Goal: Task Accomplishment & Management: Manage account settings

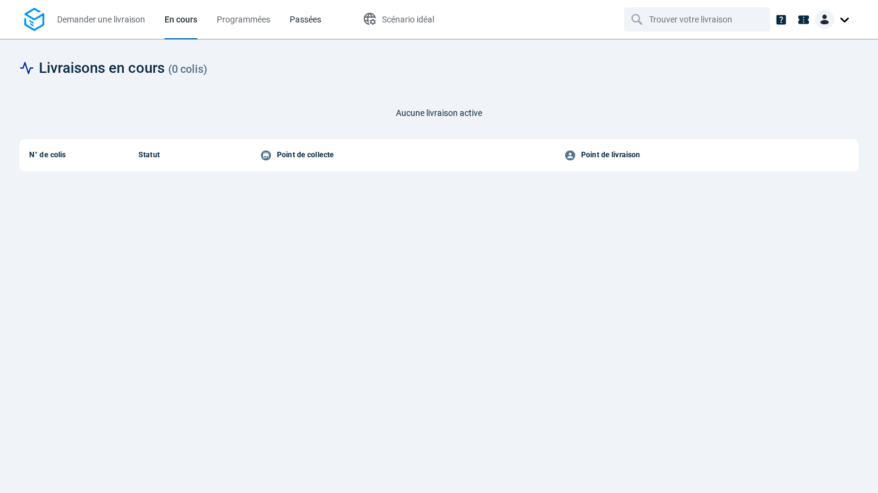
click at [305, 21] on span "Passées" at bounding box center [306, 20] width 32 height 10
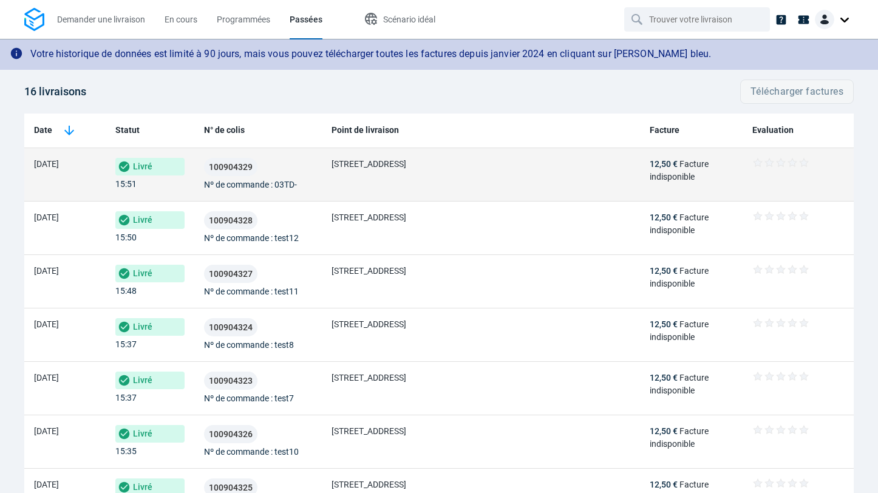
click at [255, 198] on td "100904329 Nº de commande : 03TD-" at bounding box center [257, 174] width 127 height 53
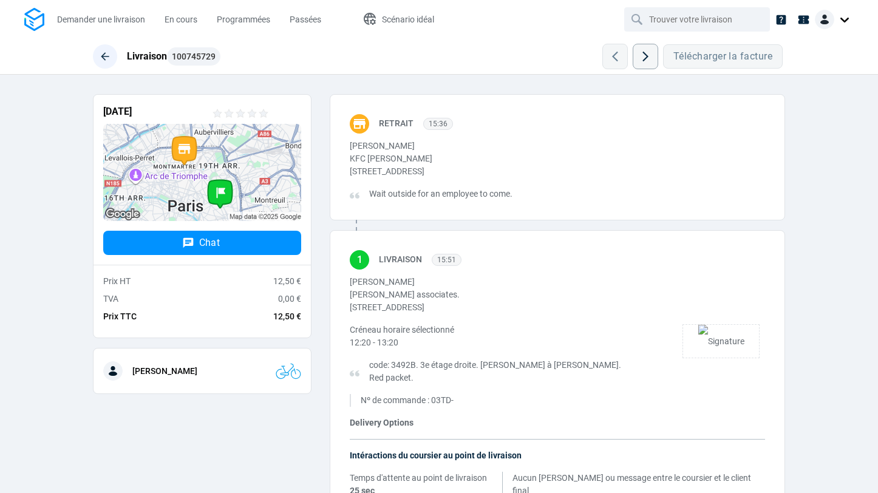
click at [115, 56] on button "button" at bounding box center [105, 56] width 24 height 24
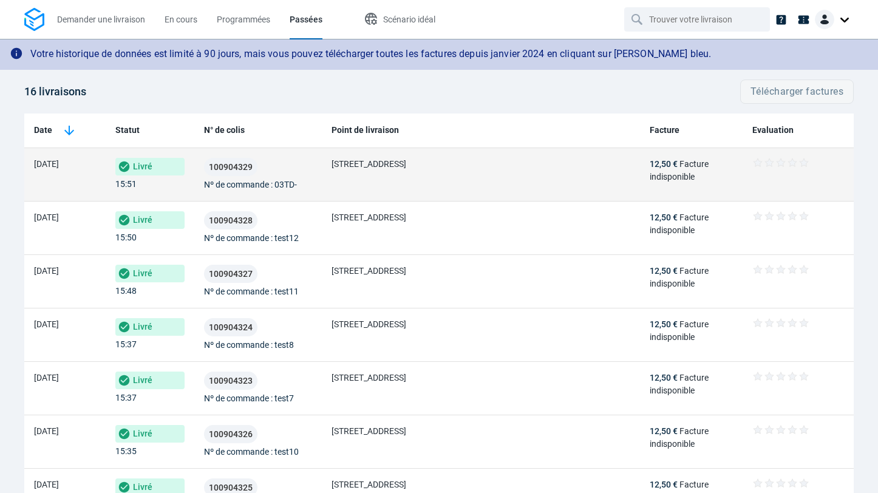
drag, startPoint x: 233, startPoint y: 175, endPoint x: 237, endPoint y: 181, distance: 7.6
click at [237, 181] on div "100904329 Nº de commande : 03TD-" at bounding box center [258, 174] width 108 height 33
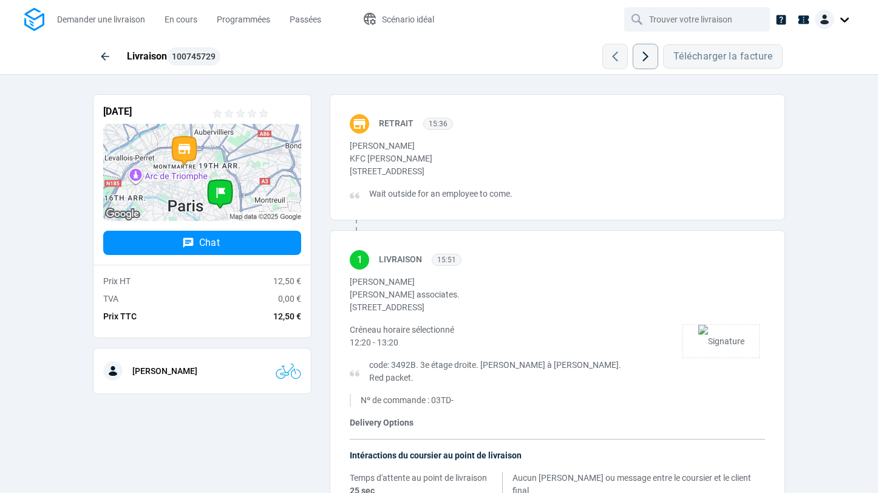
scroll to position [44, 0]
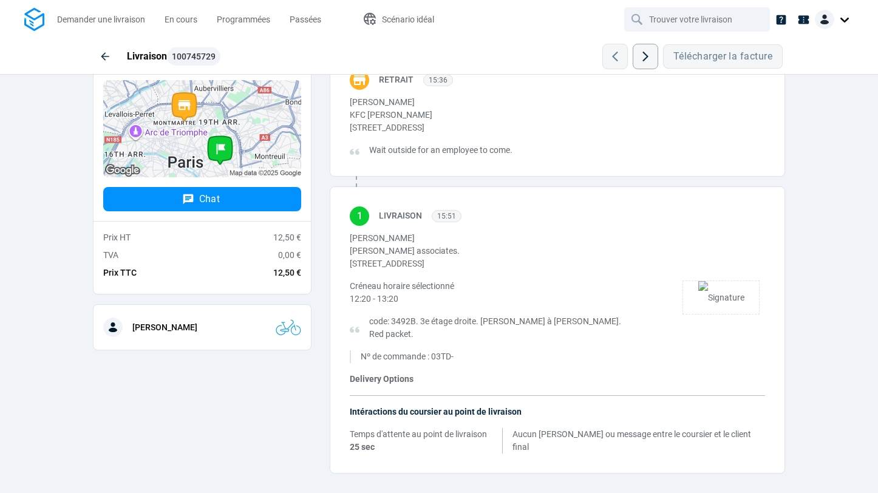
click at [395, 421] on div "Intéractions du coursier au point de livraison Temps d'attente au point de livr…" at bounding box center [557, 429] width 415 height 48
click at [391, 409] on span "Intéractions du coursier au point de livraison" at bounding box center [436, 412] width 172 height 10
click at [384, 381] on span "Delivery Options" at bounding box center [382, 379] width 64 height 10
click at [441, 350] on div "Nº de commande : 03TD-" at bounding box center [502, 356] width 283 height 13
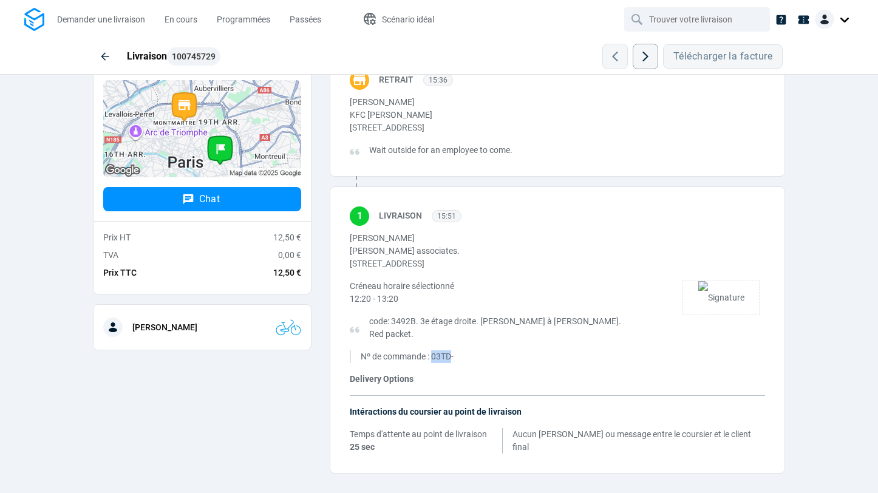
click at [441, 359] on div "Nº de commande : 03TD-" at bounding box center [502, 356] width 283 height 13
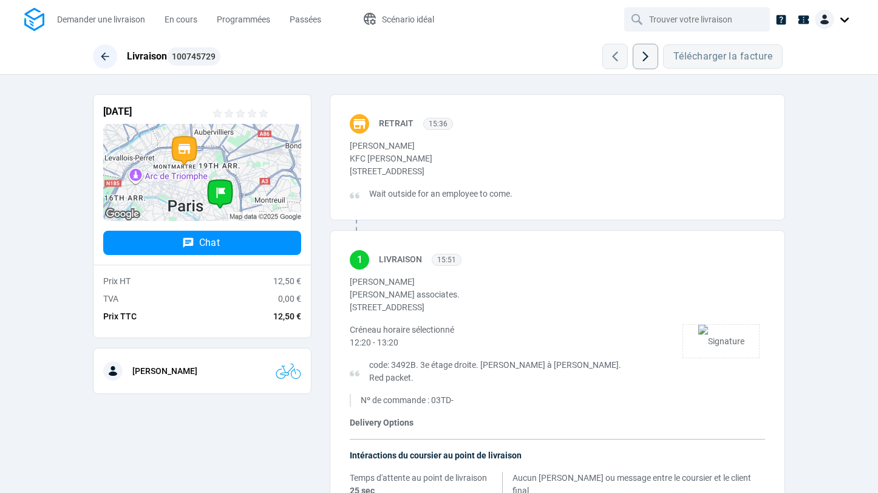
click at [103, 59] on icon "button" at bounding box center [105, 56] width 12 height 12
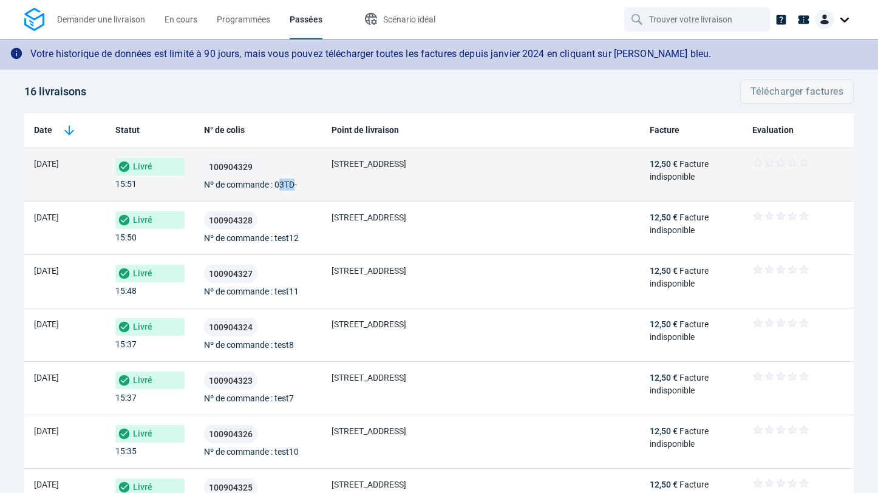
drag, startPoint x: 282, startPoint y: 188, endPoint x: 297, endPoint y: 188, distance: 14.6
click at [297, 188] on span "Nº de commande : 03TD-" at bounding box center [250, 185] width 93 height 10
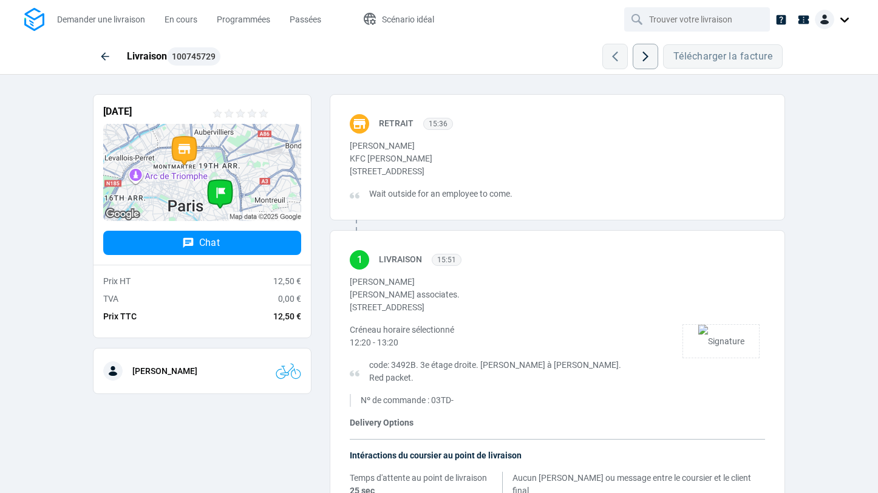
drag, startPoint x: 435, startPoint y: 402, endPoint x: 461, endPoint y: 402, distance: 25.5
click at [462, 402] on div "Nº de commande : 03TD-" at bounding box center [502, 400] width 283 height 13
click at [180, 24] on span "En cours" at bounding box center [180, 19] width 33 height 13
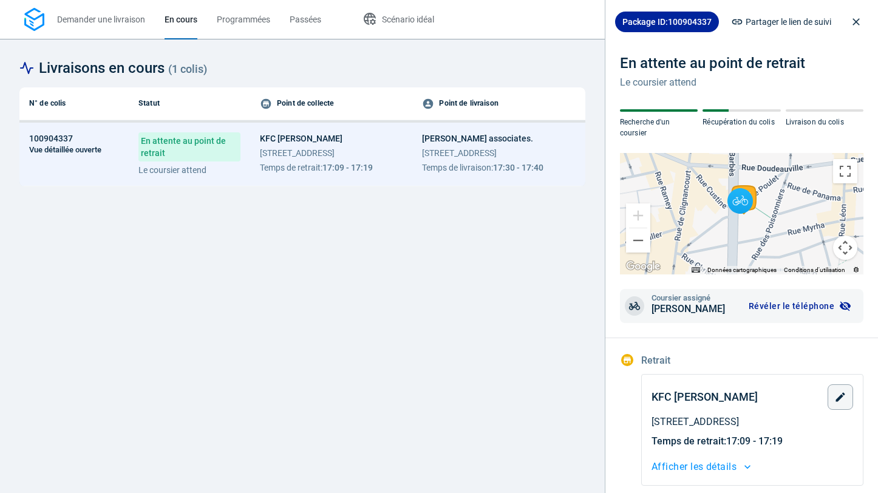
click at [288, 153] on span "[STREET_ADDRESS]" at bounding box center [316, 153] width 113 height 12
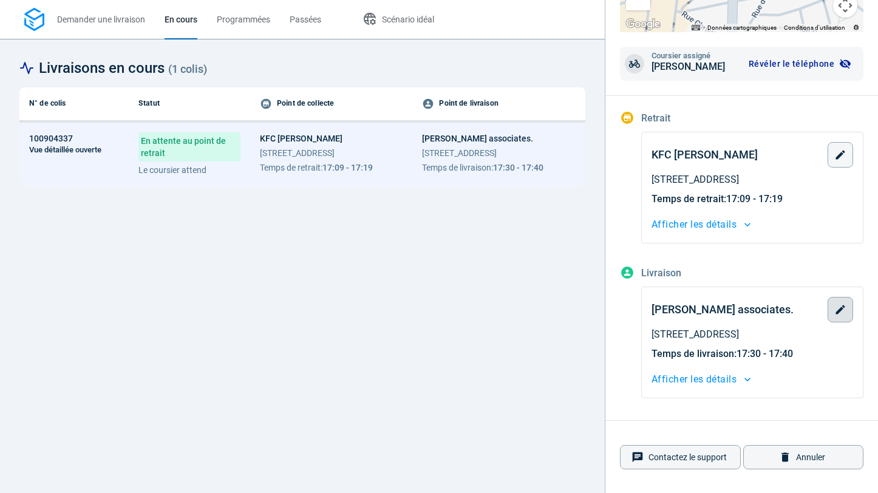
click at [844, 302] on button "button" at bounding box center [839, 309] width 25 height 25
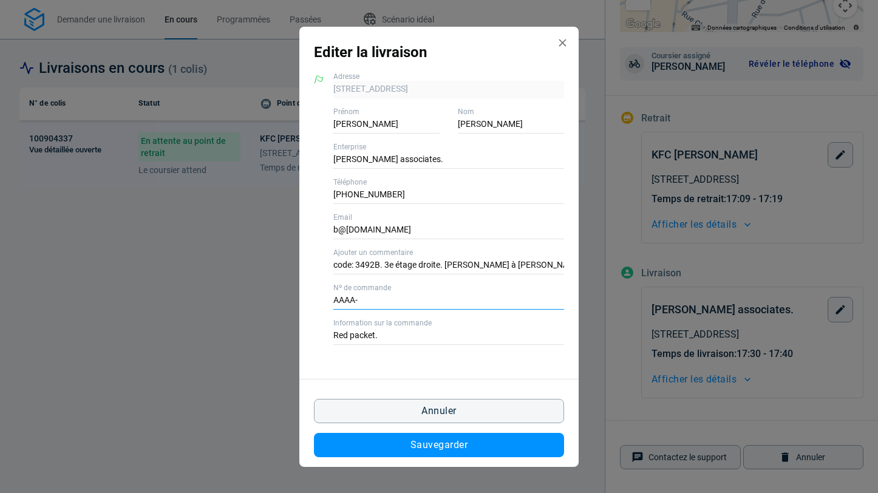
click at [370, 301] on input "AAAA-" at bounding box center [448, 301] width 231 height 18
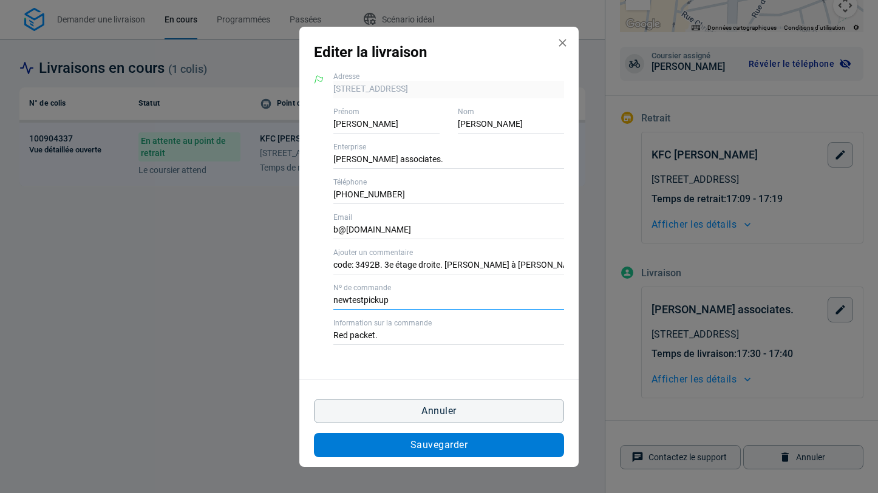
type input "newtestpickup"
click at [418, 445] on span "Sauvegarder" at bounding box center [438, 445] width 57 height 10
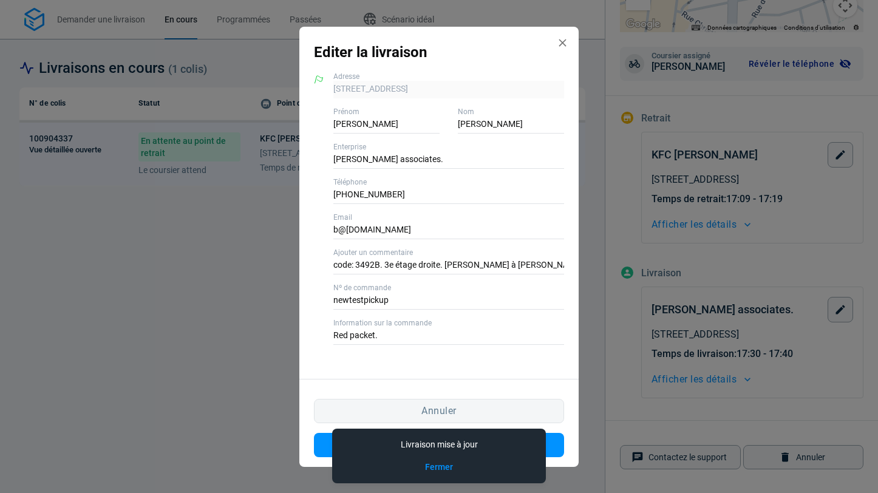
scroll to position [234, 0]
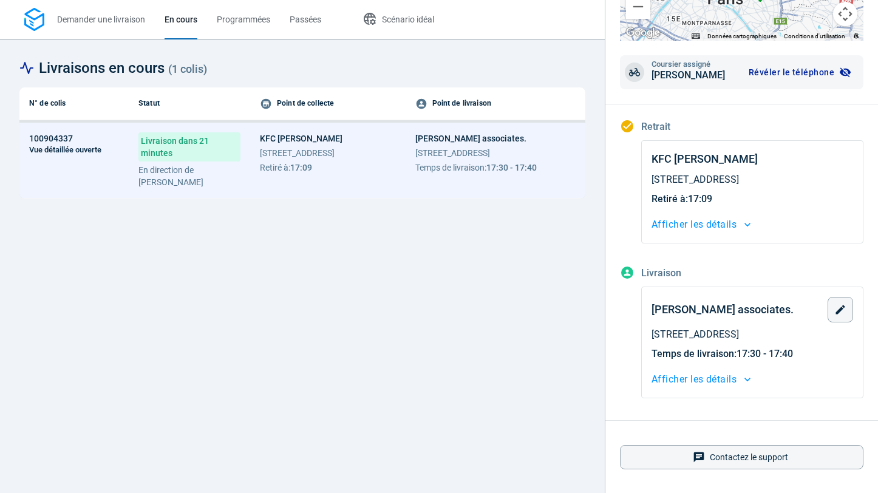
click at [446, 152] on span "[STREET_ADDRESS]" at bounding box center [475, 153] width 121 height 12
click at [671, 376] on span "Afficher les détails" at bounding box center [693, 379] width 85 height 17
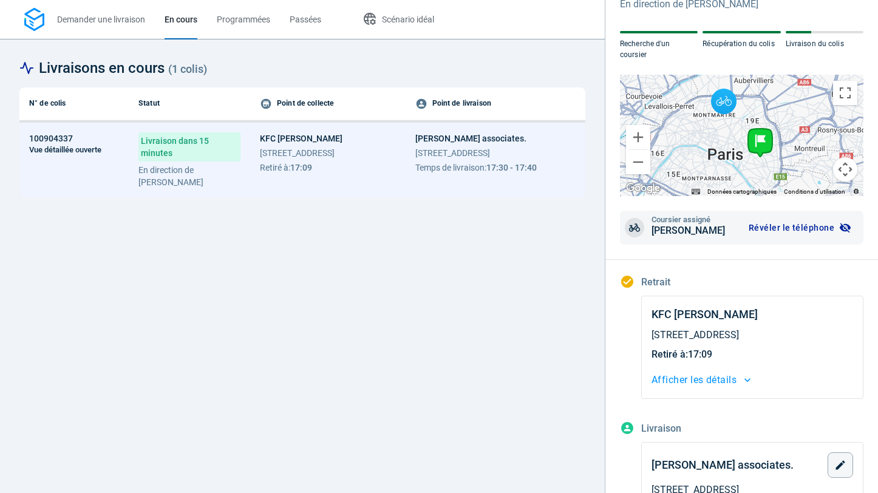
scroll to position [79, 0]
click at [245, 26] on link "Programmées" at bounding box center [243, 19] width 53 height 39
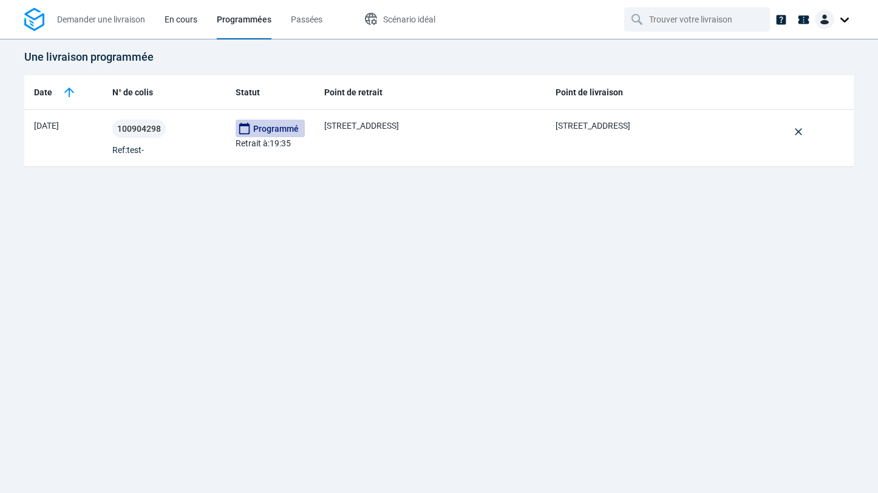
click at [183, 20] on span "En cours" at bounding box center [180, 20] width 33 height 10
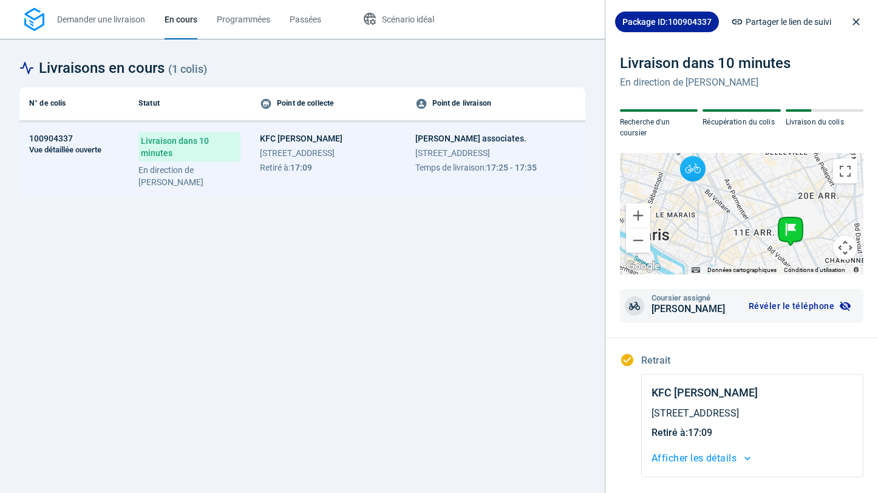
scroll to position [234, 0]
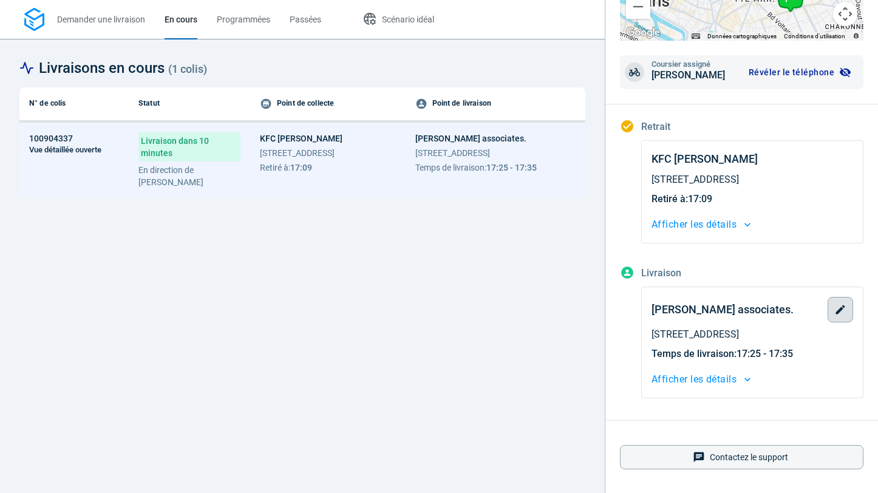
click at [834, 316] on button "button" at bounding box center [839, 309] width 25 height 25
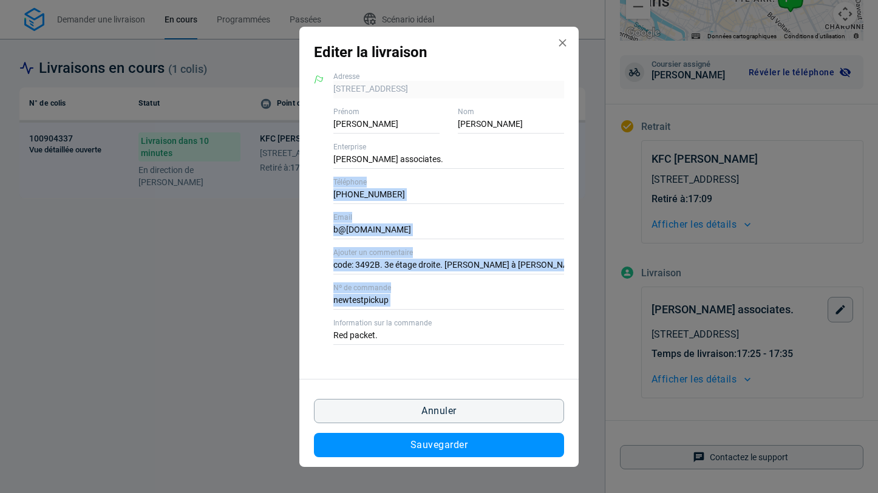
drag, startPoint x: 422, startPoint y: 353, endPoint x: 421, endPoint y: 144, distance: 208.2
click at [421, 146] on div "[STREET_ADDRESS] Adresse [PERSON_NAME] Prénom [PERSON_NAME] Nom [PERSON_NAME] a…" at bounding box center [438, 221] width 279 height 316
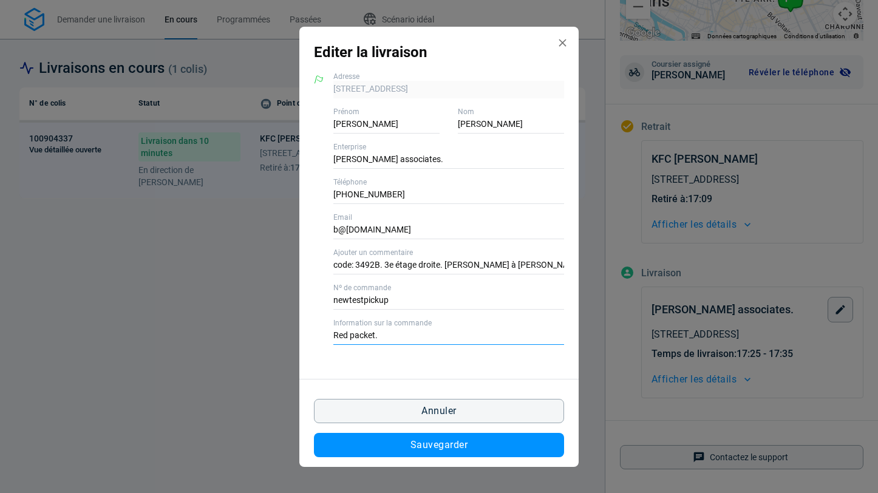
click at [405, 339] on input "Red packet." at bounding box center [448, 336] width 231 height 18
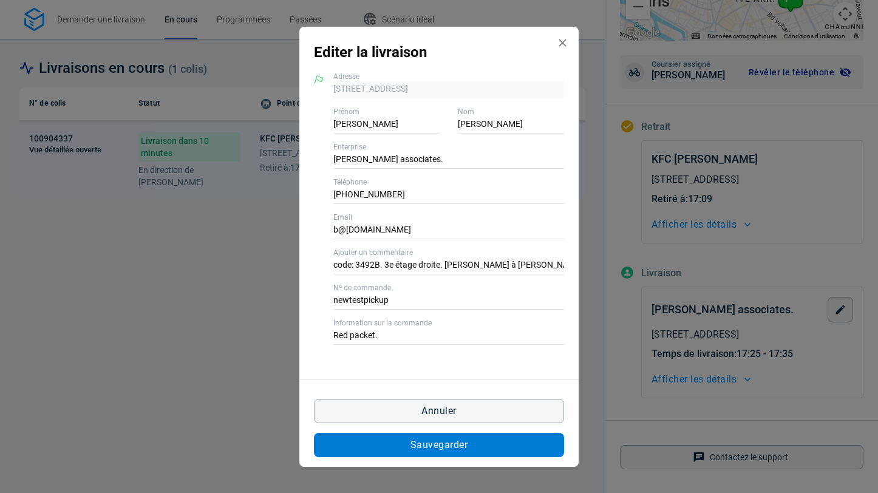
click at [440, 446] on span "Sauvegarder" at bounding box center [438, 445] width 57 height 10
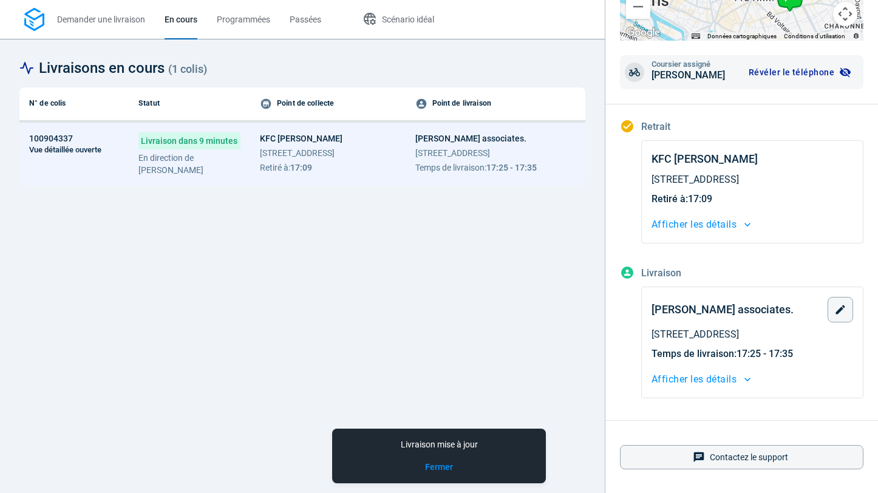
click at [560, 42] on div "Livraisons en cours ( 1 colis ) N° [PERSON_NAME] Statut Point de collecte Point…" at bounding box center [302, 266] width 605 height 454
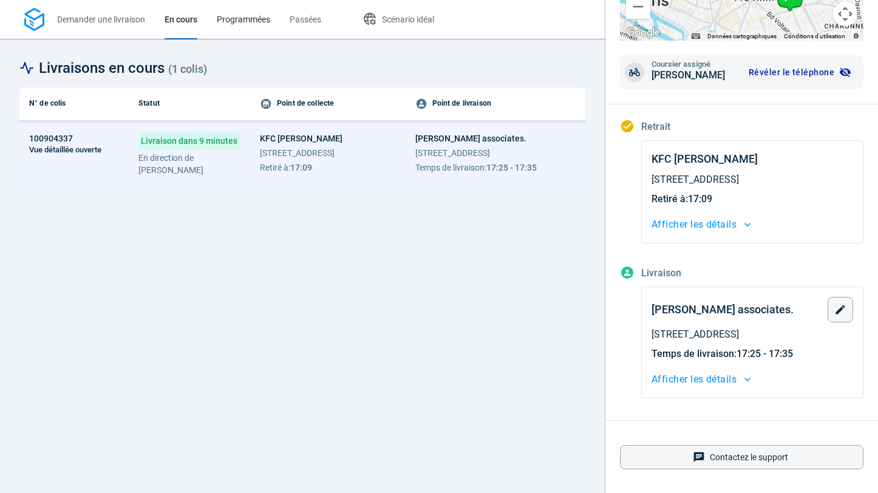
click at [237, 19] on span "Programmées" at bounding box center [243, 20] width 53 height 10
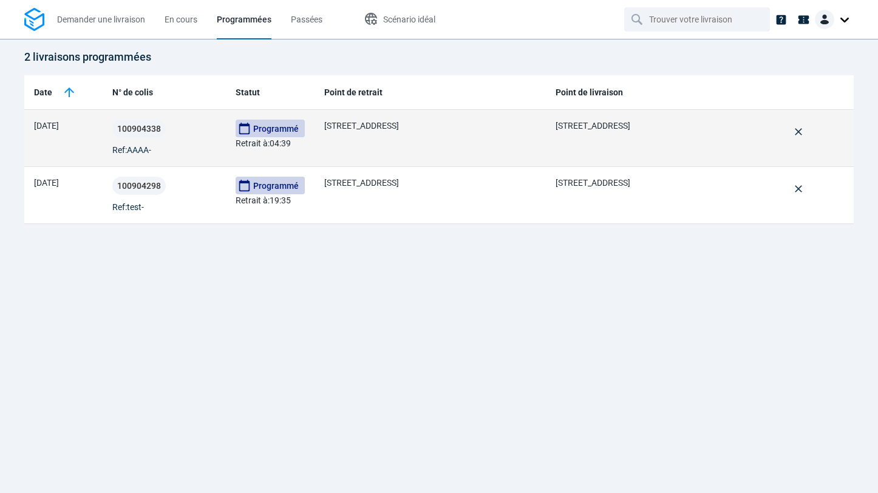
click at [203, 144] on div "100904338 Ref: AAAA-" at bounding box center [164, 138] width 104 height 37
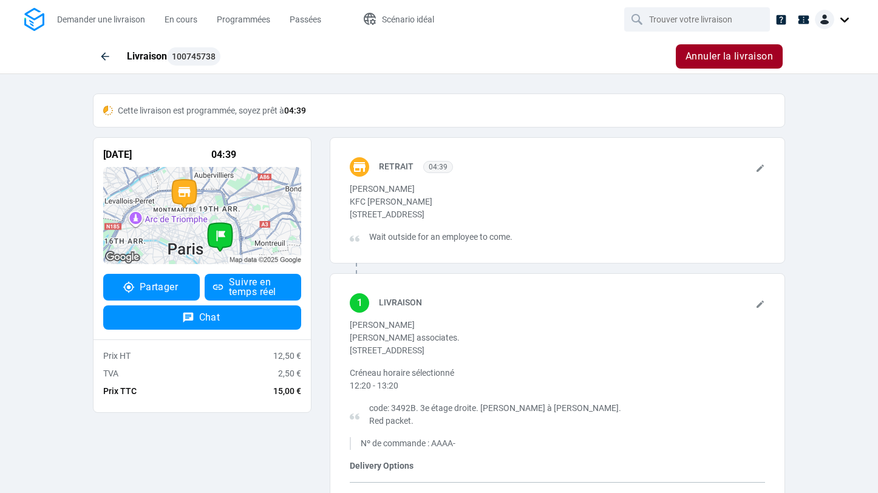
click at [296, 111] on strong "04:39" at bounding box center [295, 111] width 22 height 10
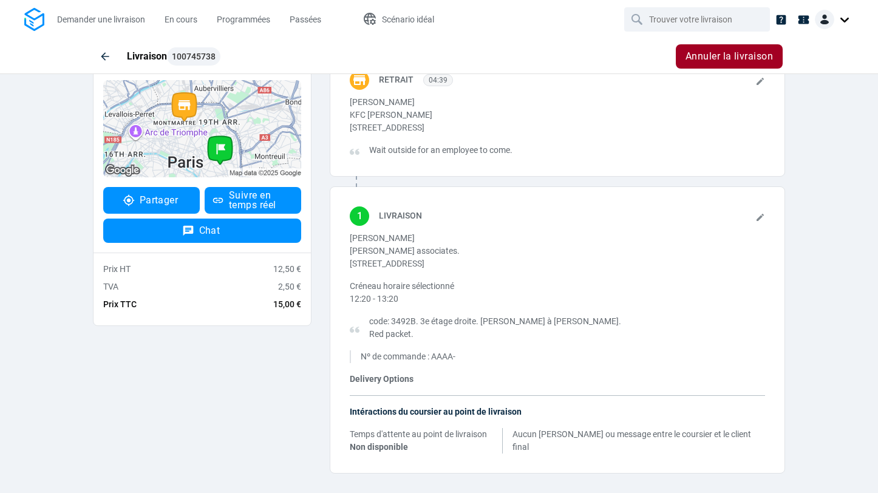
click at [754, 215] on div "Livraison" at bounding box center [572, 218] width 386 height 25
click at [760, 216] on icon at bounding box center [759, 217] width 7 height 7
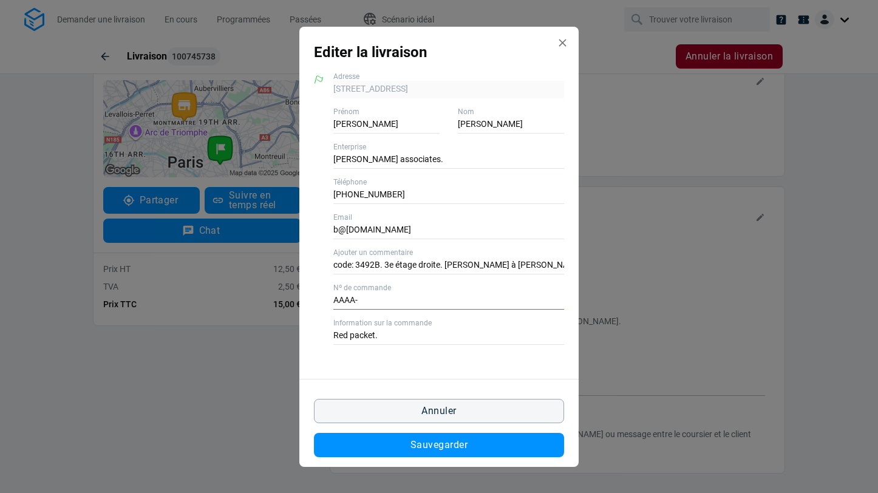
click at [351, 299] on input "AAAA-" at bounding box center [448, 301] width 231 height 18
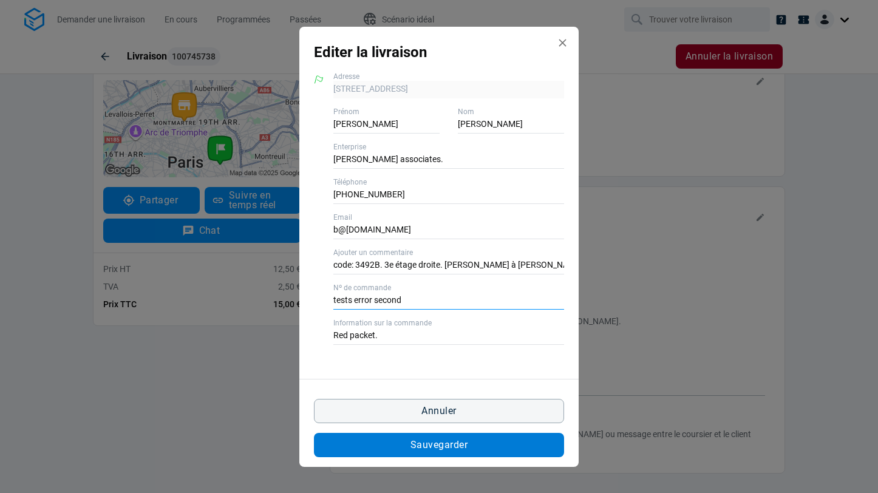
type input "tests error second"
click at [387, 440] on button "Sauvegarder" at bounding box center [439, 445] width 250 height 24
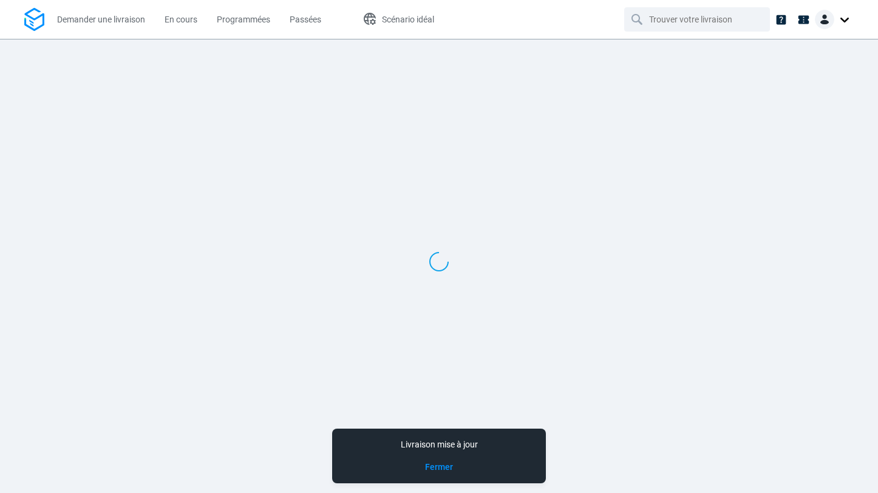
scroll to position [0, 0]
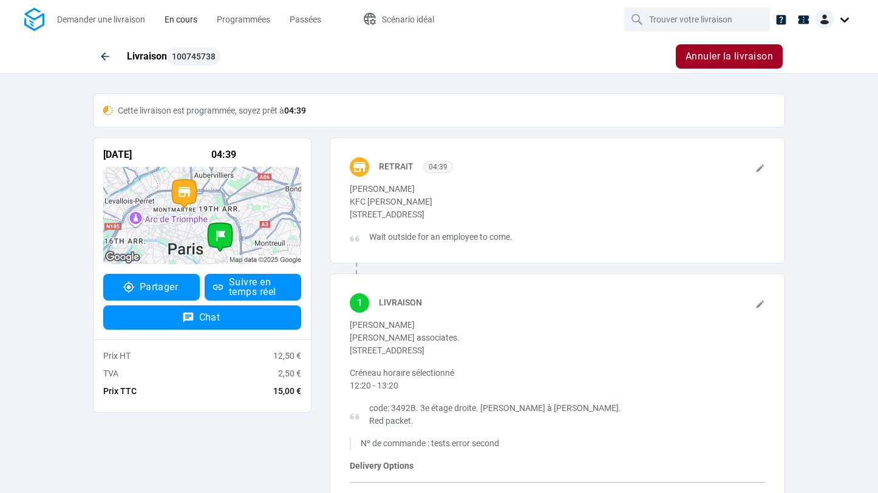
click at [183, 12] on link "En cours" at bounding box center [180, 19] width 33 height 39
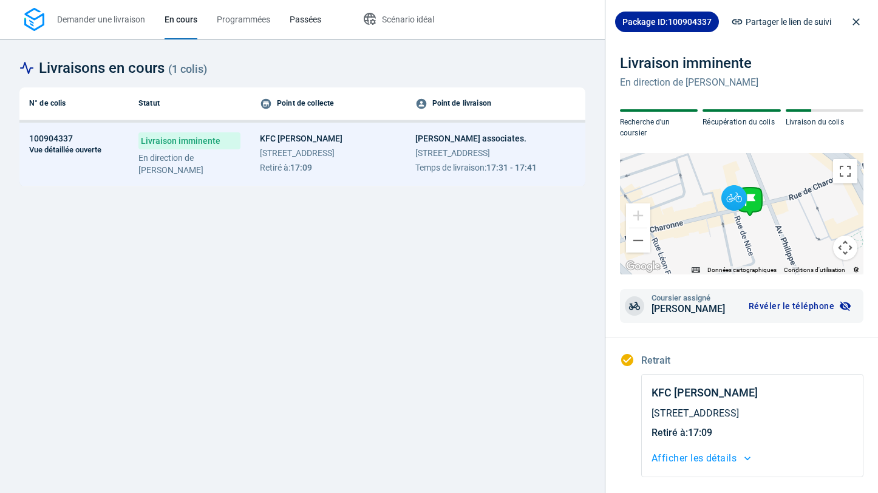
click at [305, 19] on span "Passées" at bounding box center [306, 20] width 32 height 10
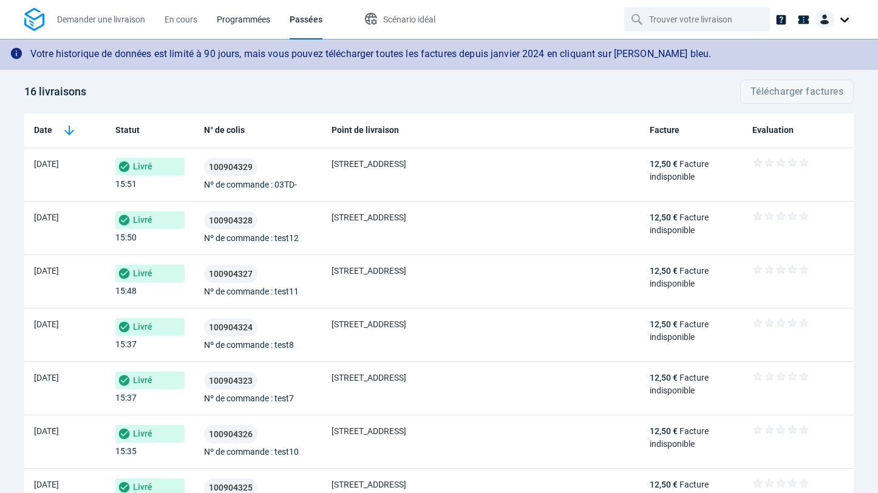
click at [259, 19] on span "Programmées" at bounding box center [243, 20] width 53 height 10
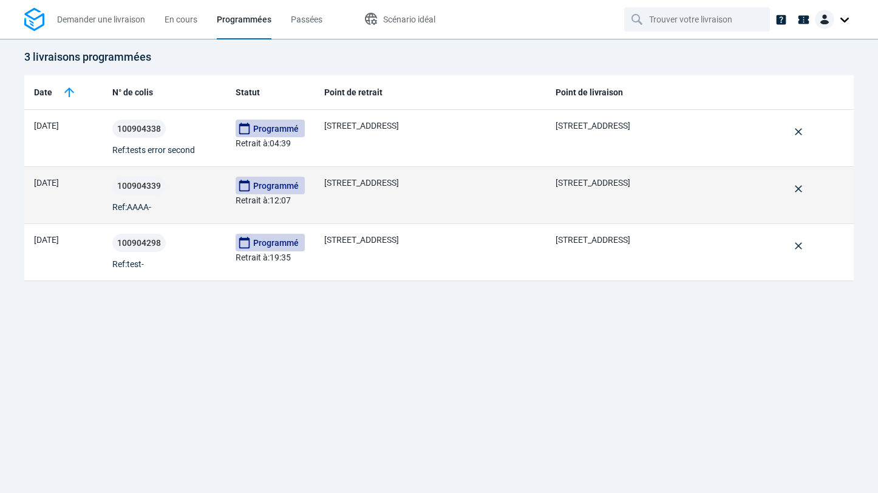
click at [206, 206] on div "100904339 Ref: AAAA-" at bounding box center [164, 195] width 104 height 37
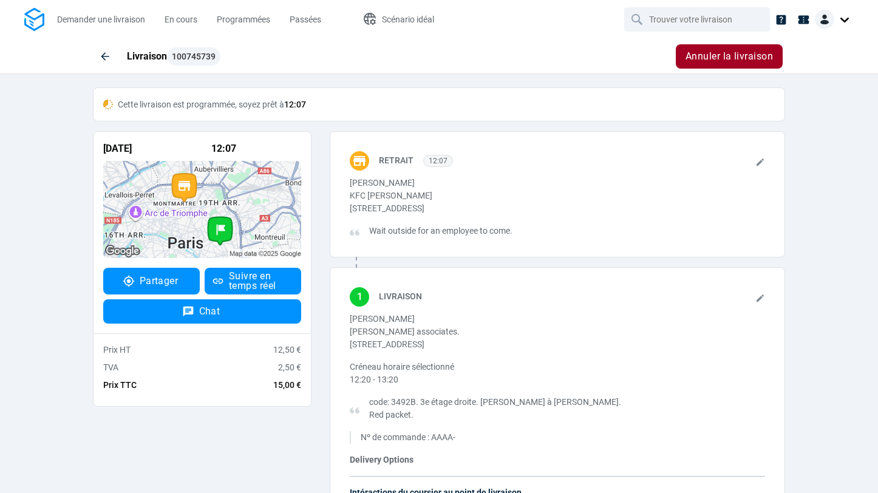
scroll to position [87, 0]
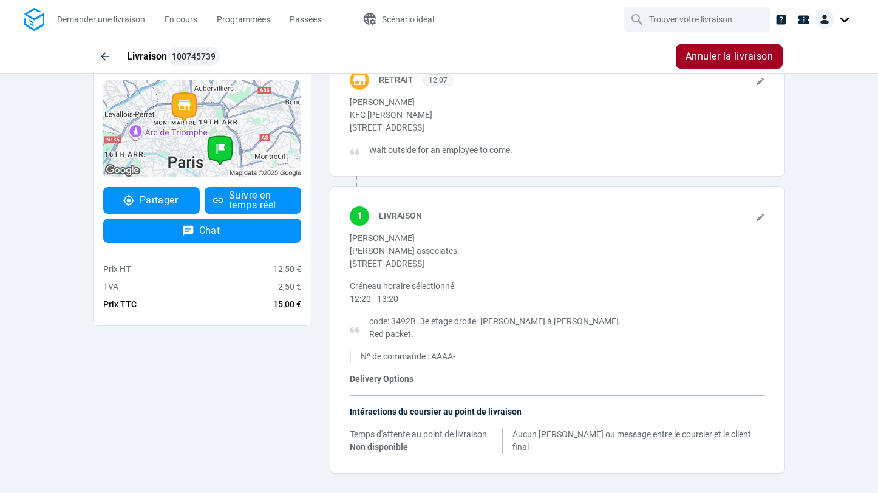
click at [760, 217] on icon at bounding box center [759, 217] width 7 height 7
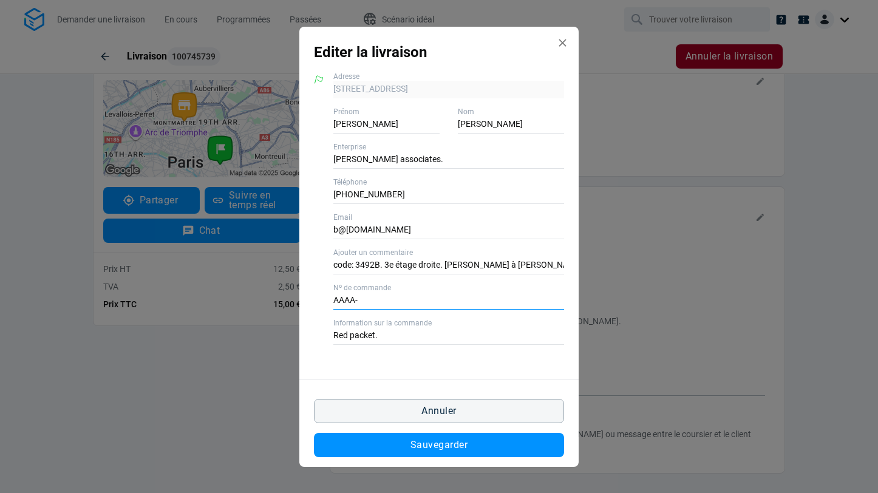
click at [387, 302] on input "AAAA-" at bounding box center [448, 301] width 231 height 18
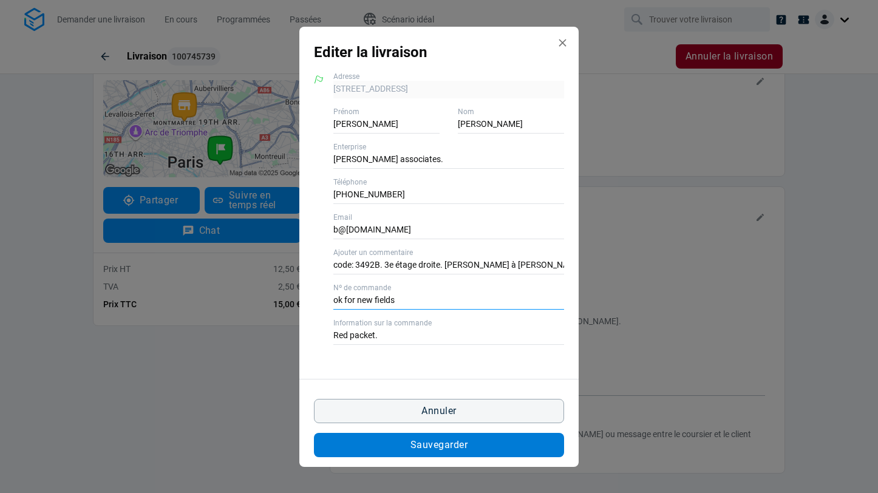
type input "ok for new fields"
click at [416, 444] on span "Sauvegarder" at bounding box center [438, 445] width 57 height 10
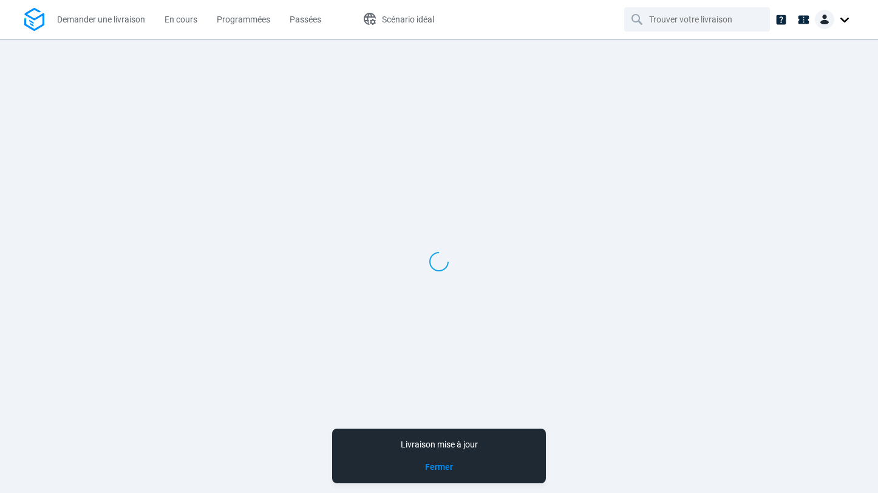
scroll to position [0, 0]
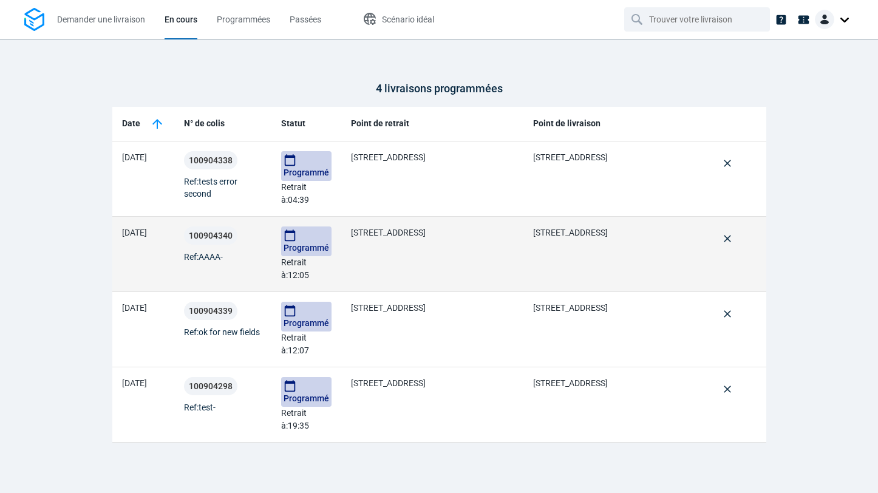
click at [135, 272] on td "[DATE]" at bounding box center [143, 254] width 62 height 75
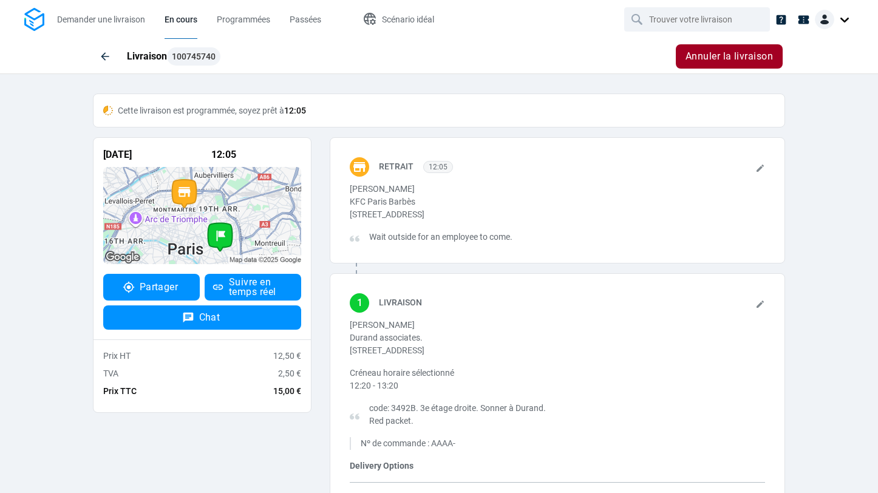
click at [759, 307] on icon at bounding box center [760, 304] width 10 height 10
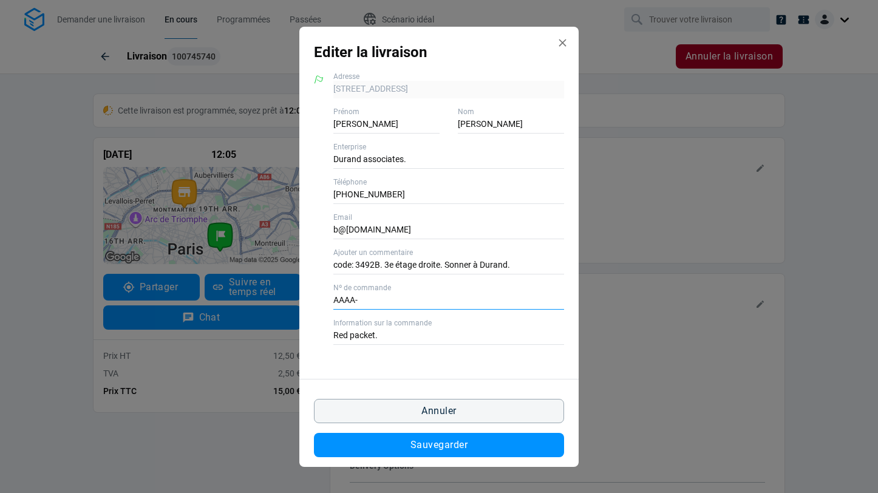
click at [392, 303] on input "AAAA-" at bounding box center [448, 301] width 231 height 18
type input "test"
click at [327, 356] on div "156 rue de Charonne, 75011 Paris, 75011 Paris Adresse Alex Prénom Durand Nom Du…" at bounding box center [438, 221] width 279 height 316
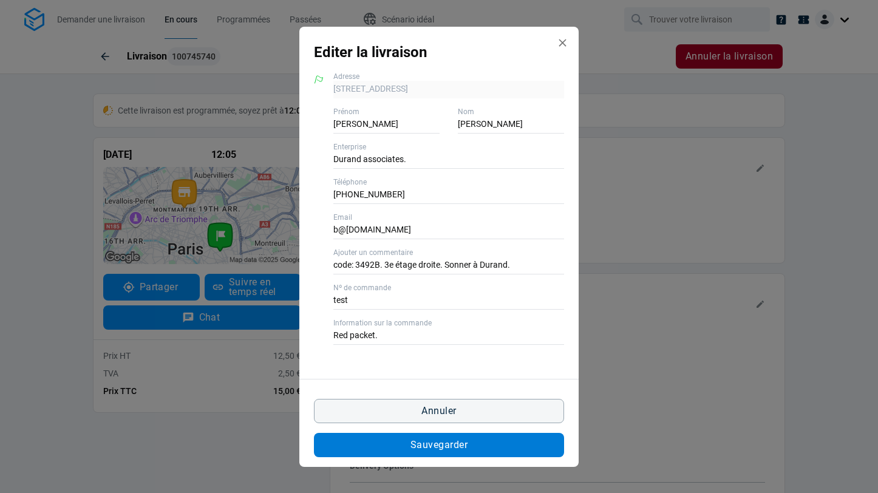
click at [397, 444] on button "Sauvegarder" at bounding box center [439, 445] width 250 height 24
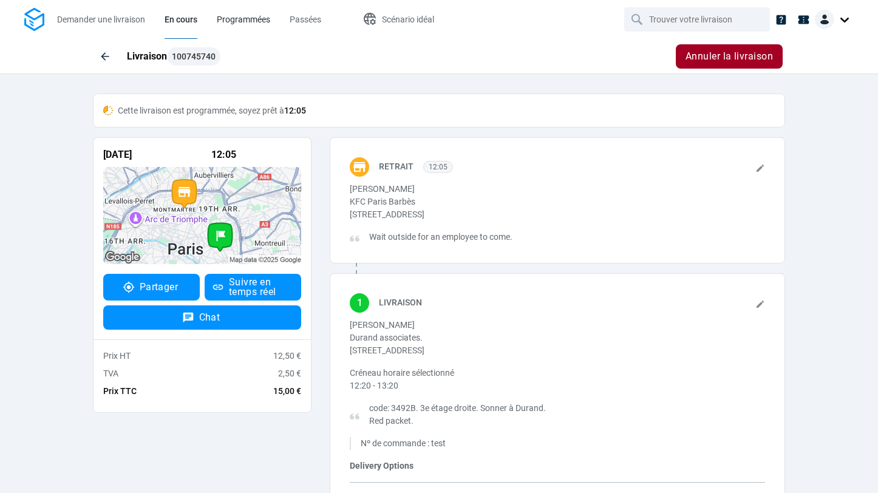
click at [233, 21] on span "Programmées" at bounding box center [243, 20] width 53 height 10
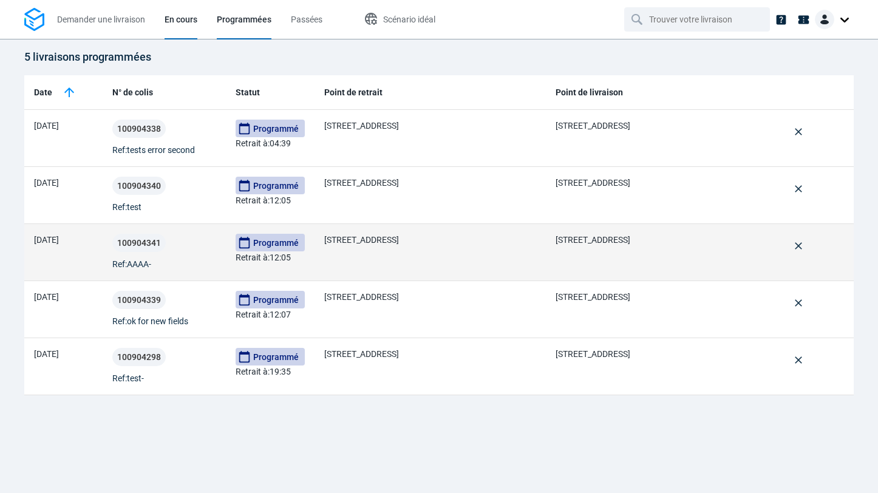
click at [145, 263] on span "Ref: AAAA-" at bounding box center [131, 264] width 39 height 12
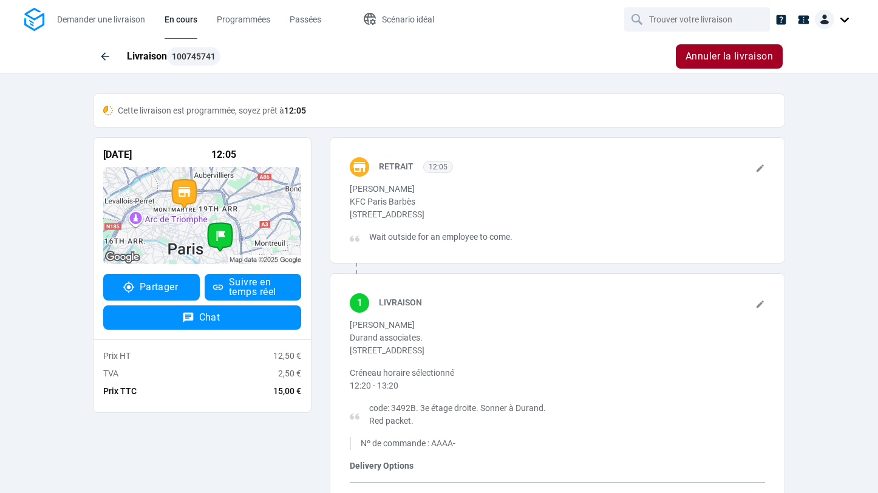
click at [758, 301] on icon at bounding box center [760, 304] width 10 height 10
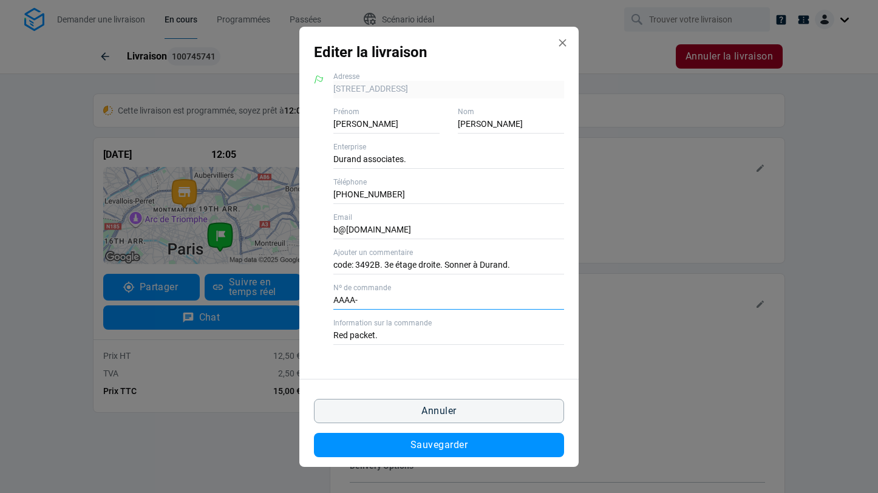
click at [366, 296] on input "AAAA-" at bounding box center [448, 301] width 231 height 18
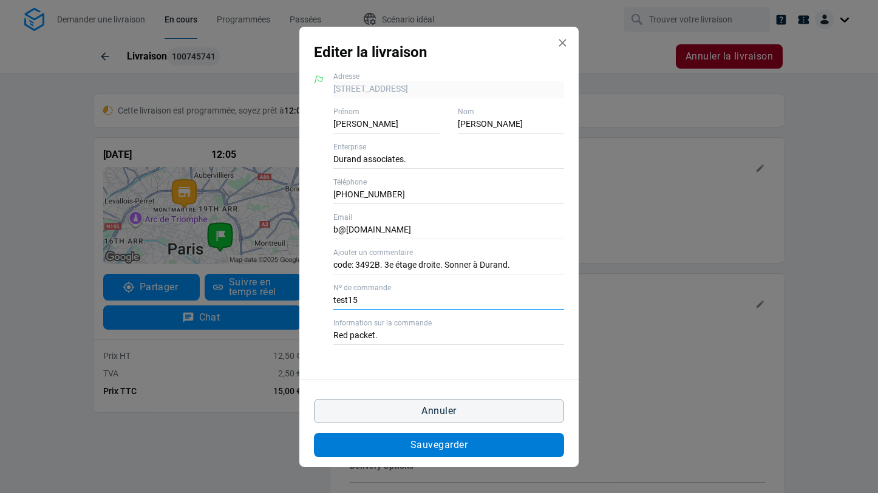
type input "test15"
click at [441, 445] on span "Sauvegarder" at bounding box center [438, 445] width 57 height 10
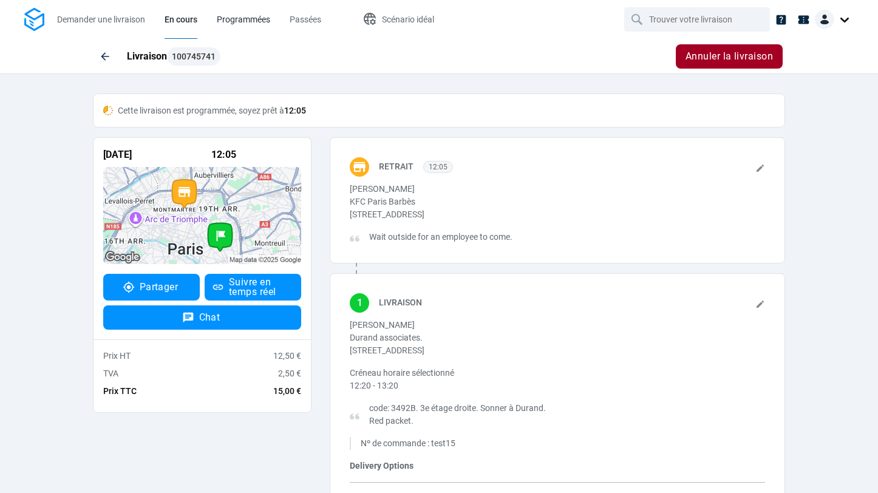
click at [222, 29] on link "Programmées" at bounding box center [243, 19] width 53 height 39
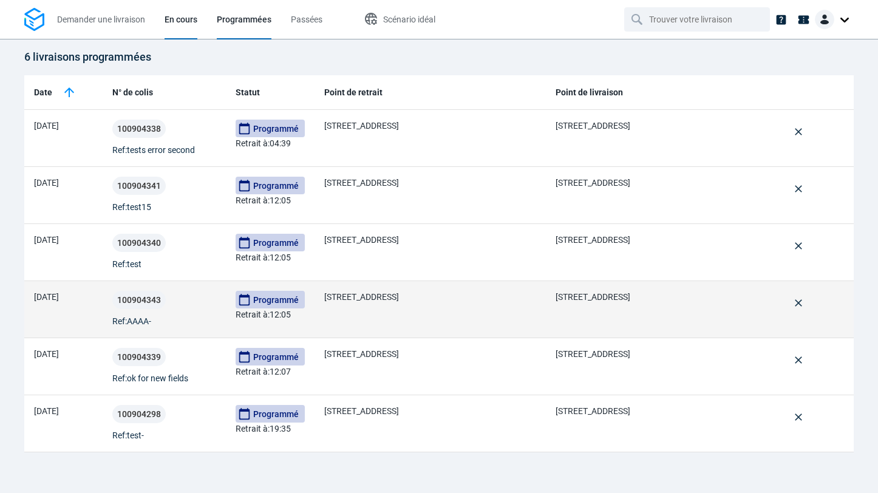
click at [137, 329] on td "100904343 Ref: AAAA-" at bounding box center [164, 309] width 123 height 57
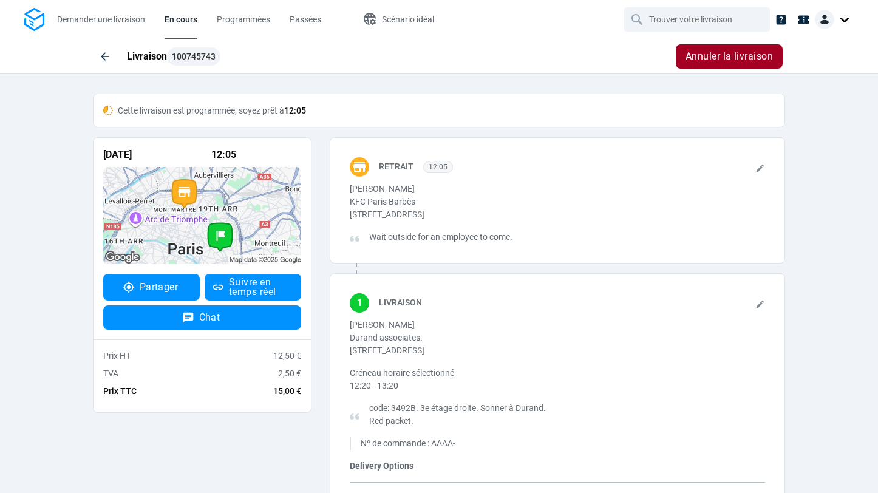
click at [759, 297] on div "Livraison" at bounding box center [572, 305] width 386 height 25
click at [759, 299] on div "Livraison" at bounding box center [572, 305] width 386 height 25
click at [759, 302] on icon at bounding box center [760, 304] width 10 height 10
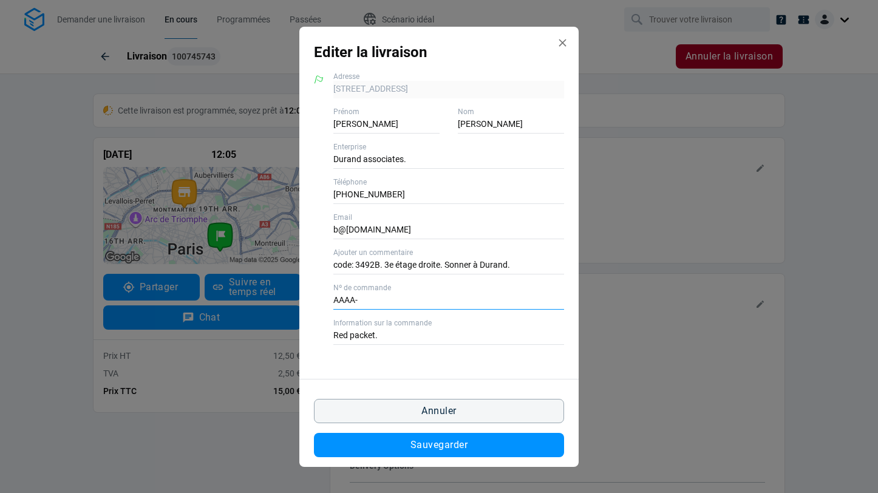
click at [362, 306] on input "AAAA-" at bounding box center [448, 301] width 231 height 18
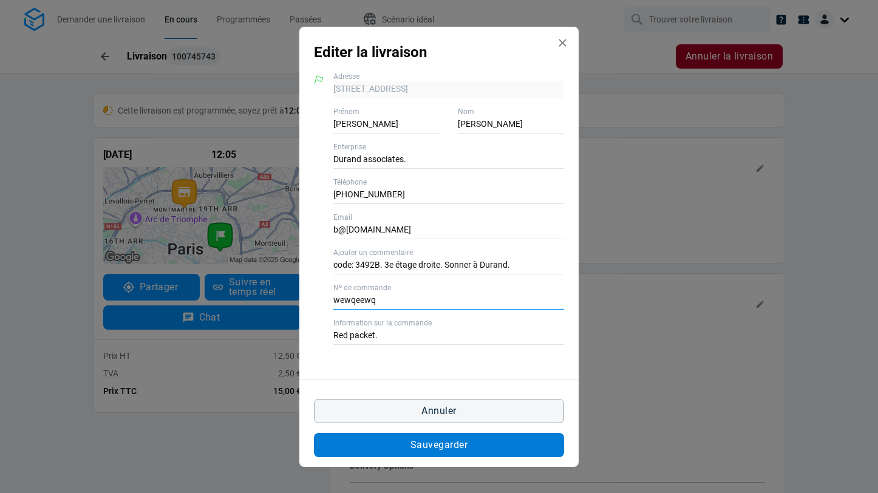
type input "wewqeewq"
click at [430, 443] on span "Sauvegarder" at bounding box center [438, 445] width 57 height 10
